Goal: Use online tool/utility

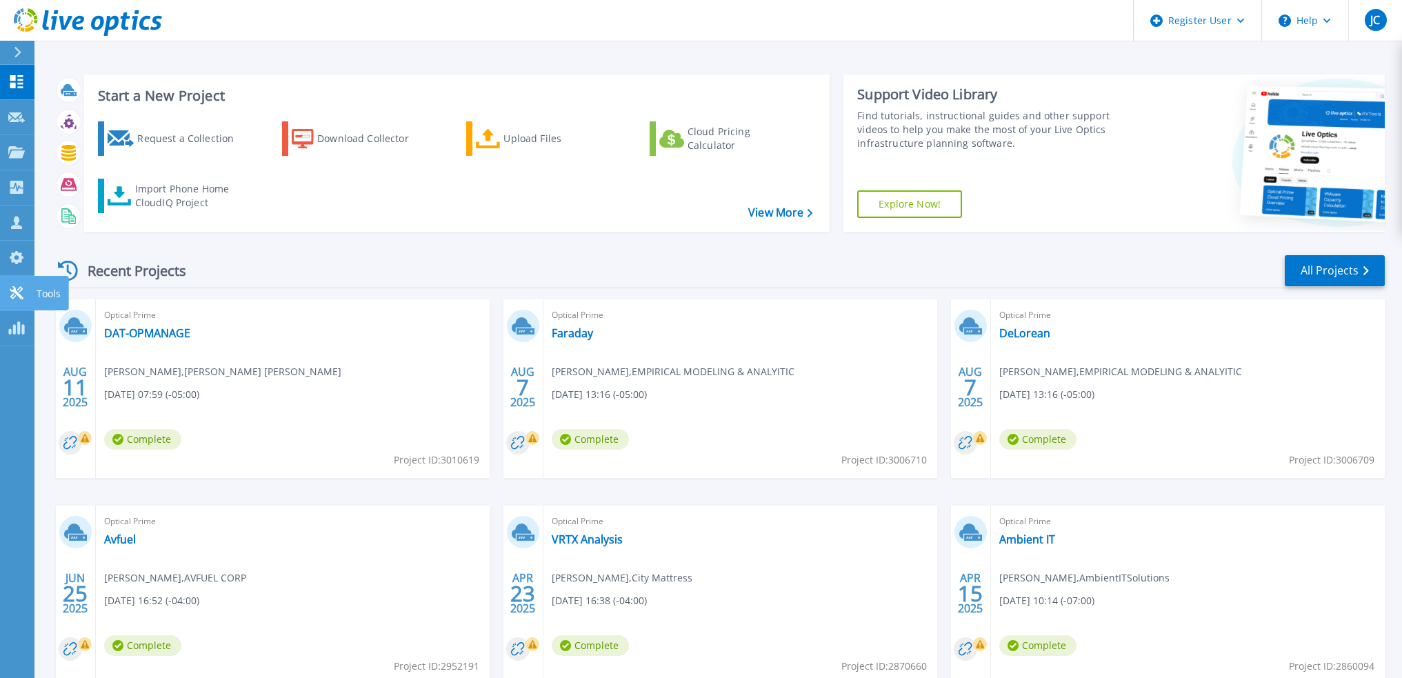
click at [21, 299] on icon at bounding box center [16, 292] width 13 height 13
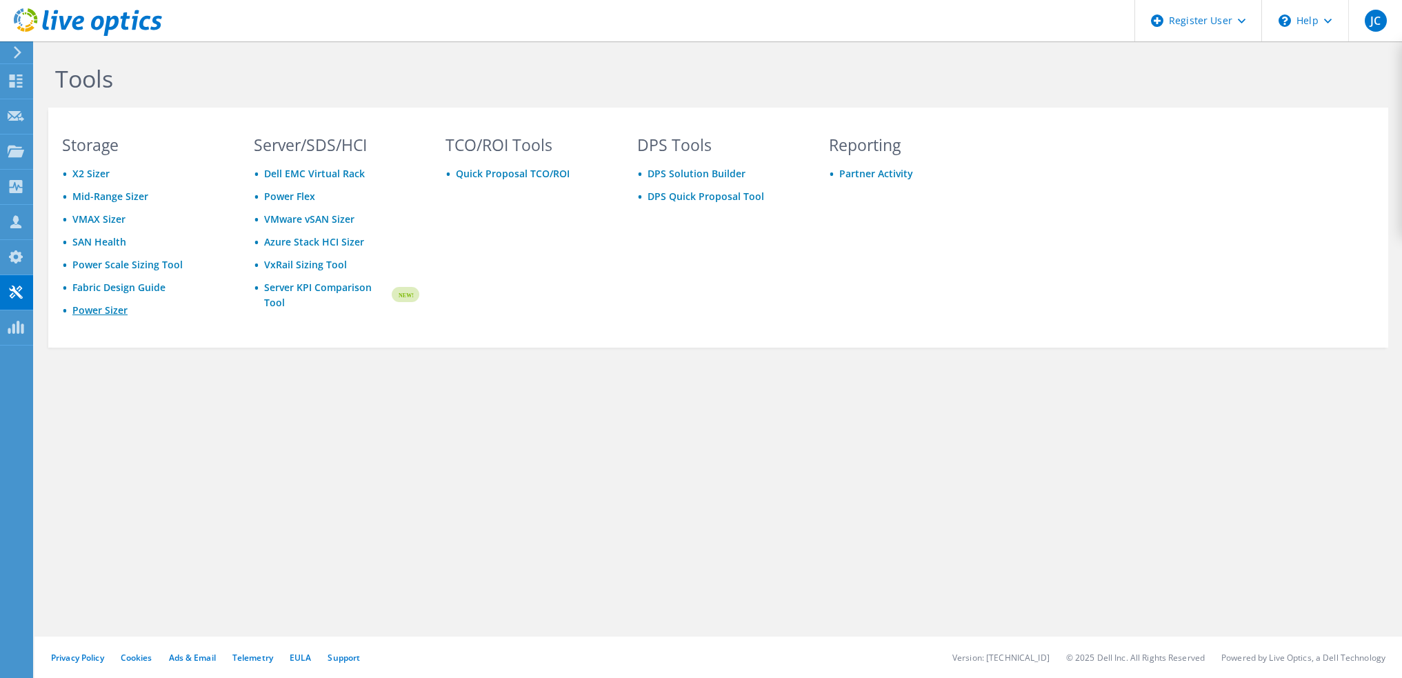
click at [107, 310] on link "Power Sizer" at bounding box center [99, 309] width 55 height 13
